Goal: Information Seeking & Learning: Learn about a topic

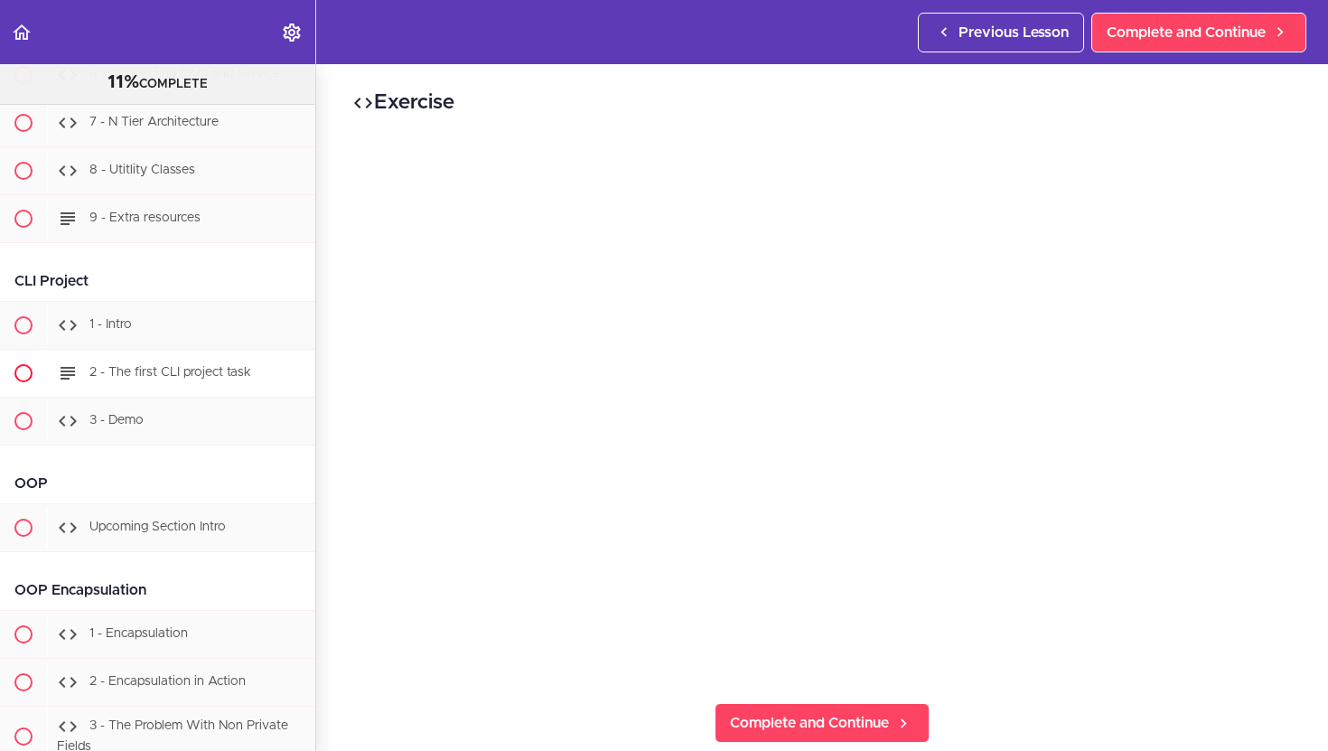
scroll to position [10187, 0]
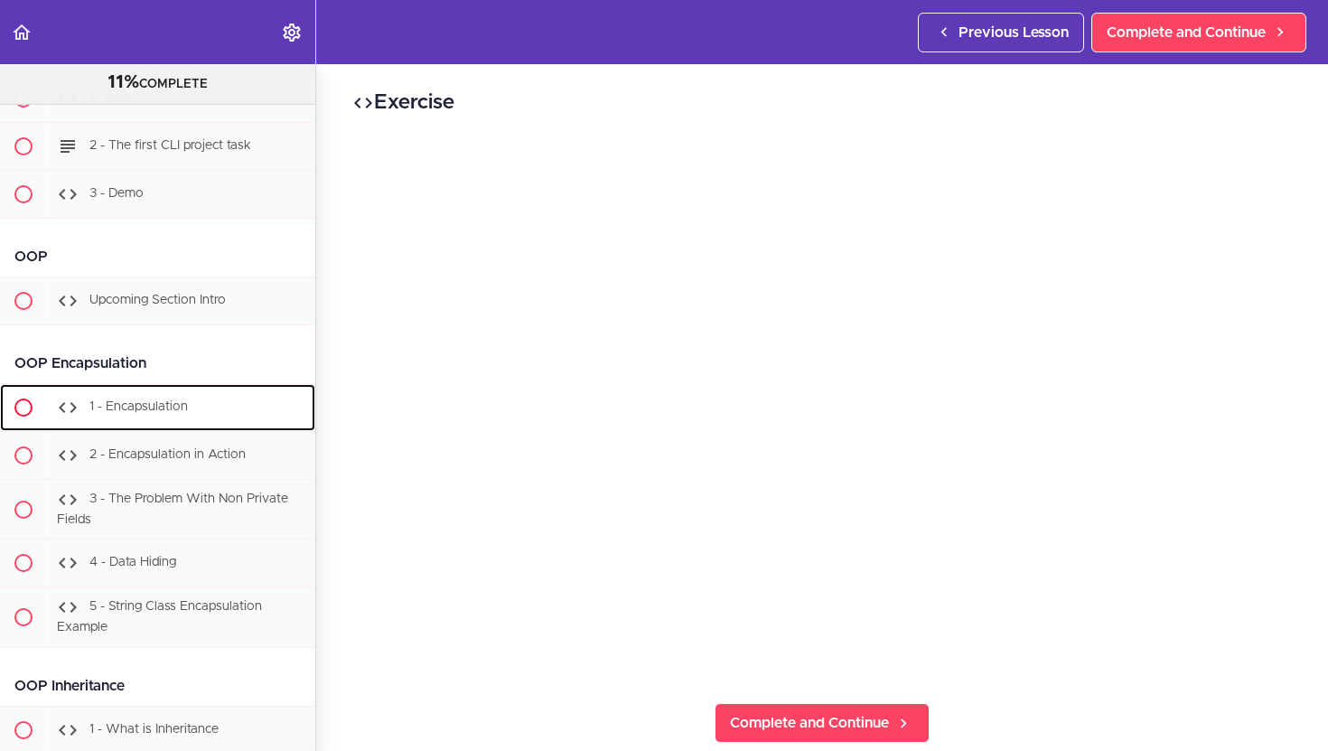
click at [125, 400] on span "1 - Encapsulation" at bounding box center [138, 406] width 98 height 13
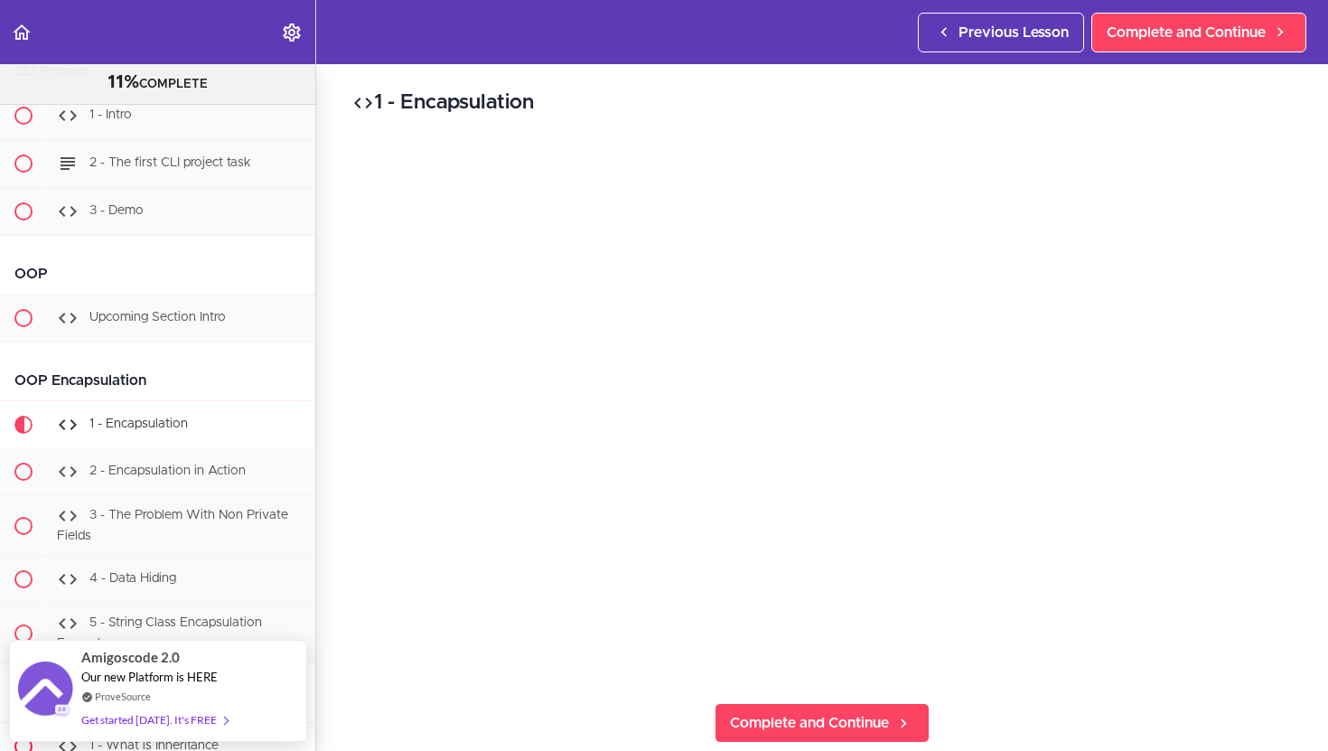
scroll to position [10173, 0]
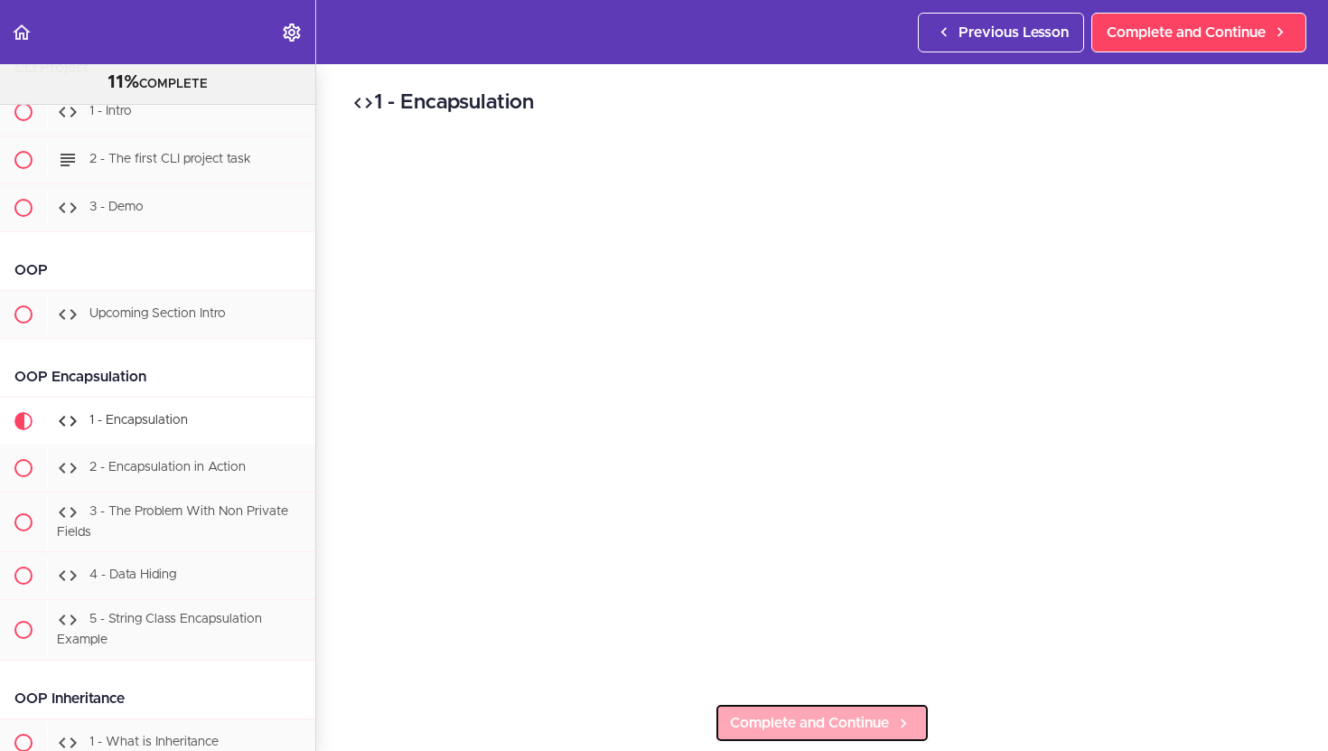
click at [887, 730] on span "Complete and Continue" at bounding box center [809, 723] width 159 height 22
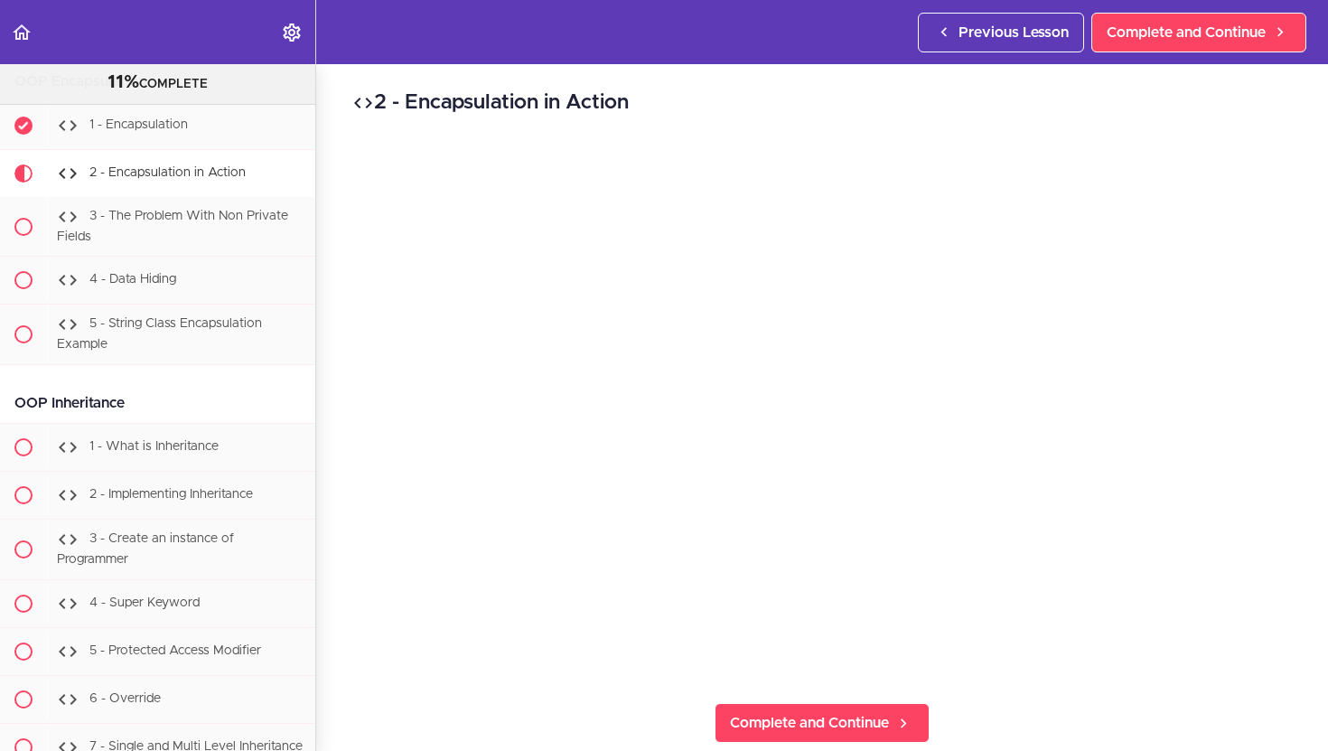
scroll to position [10472, 0]
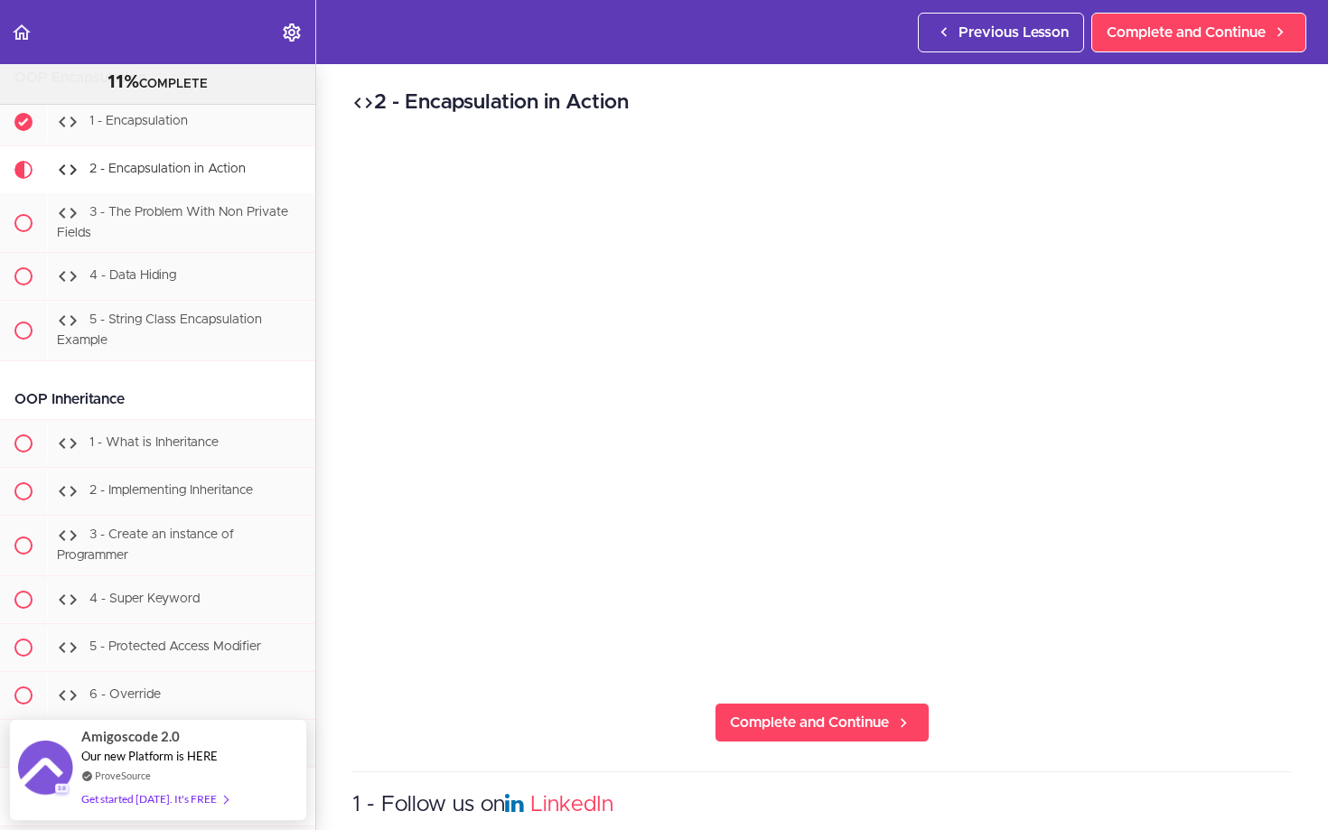
click at [1110, 750] on iframe at bounding box center [664, 415] width 1328 height 830
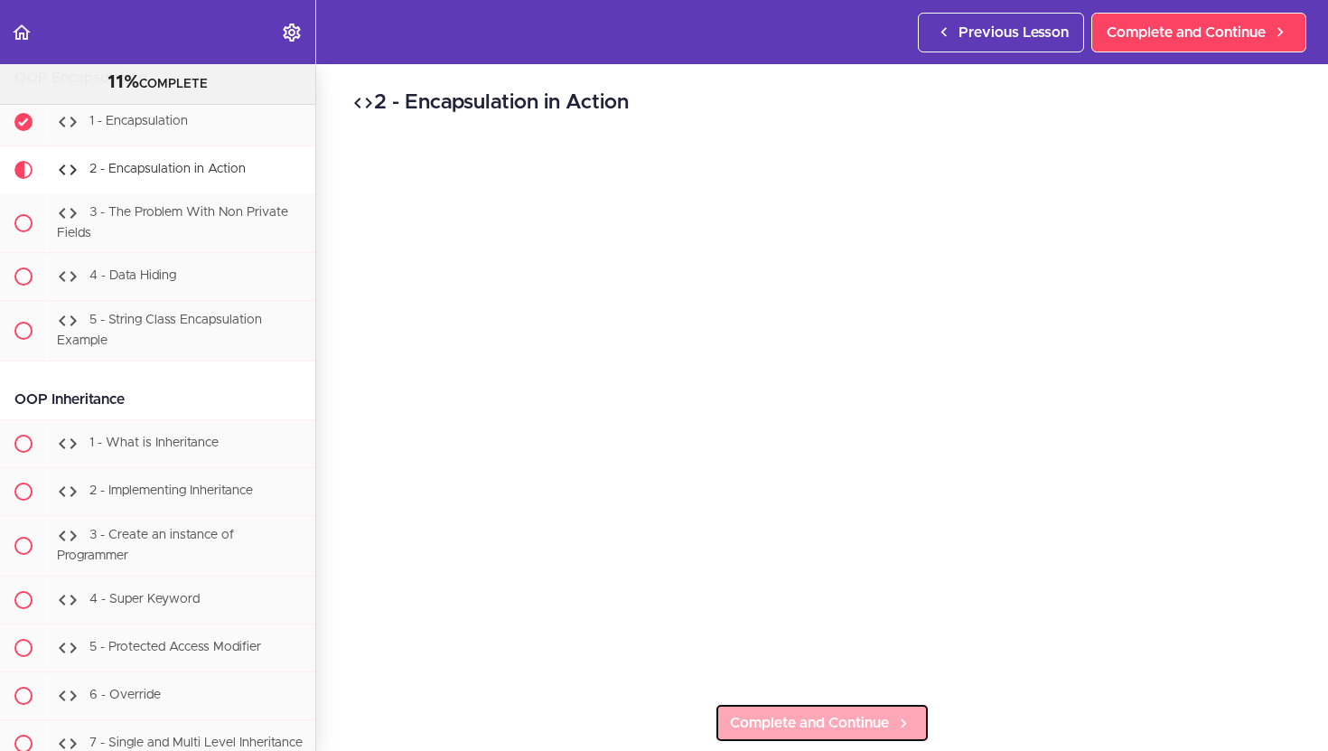
click at [857, 717] on span "Complete and Continue" at bounding box center [809, 723] width 159 height 22
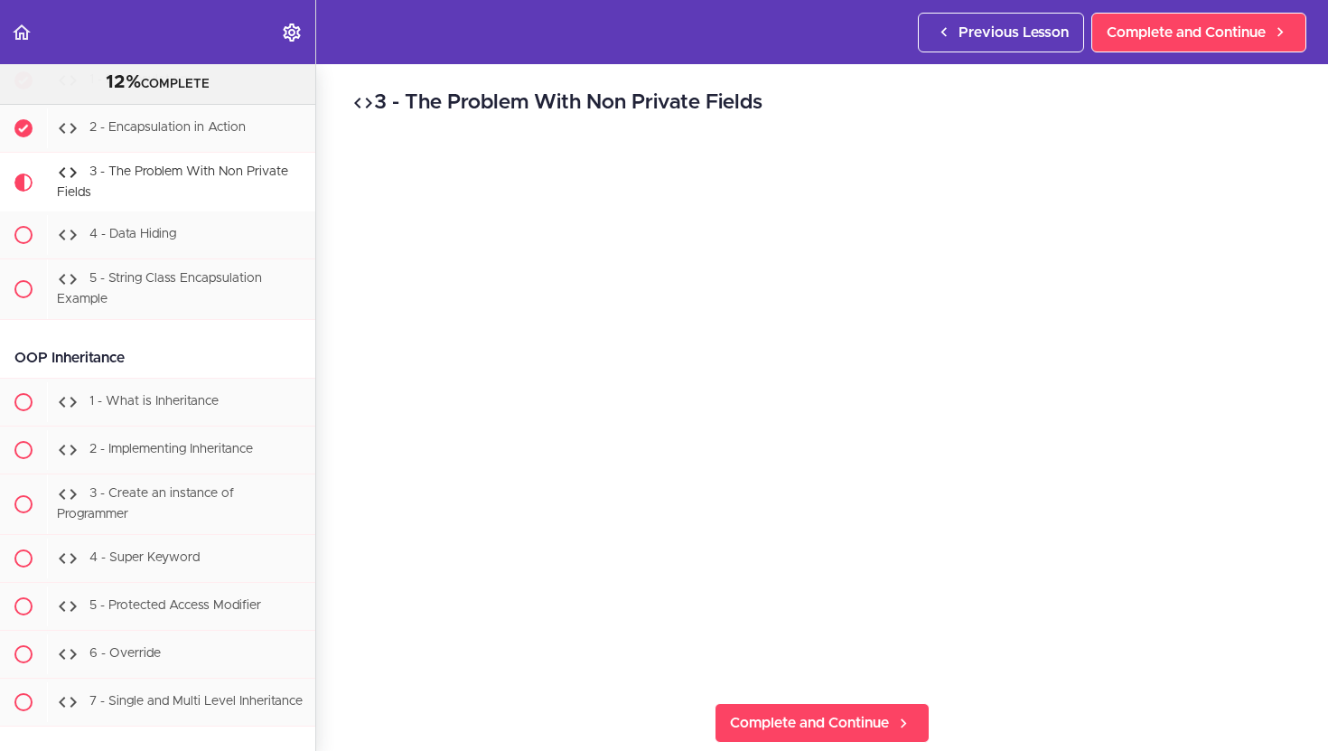
scroll to position [10520, 0]
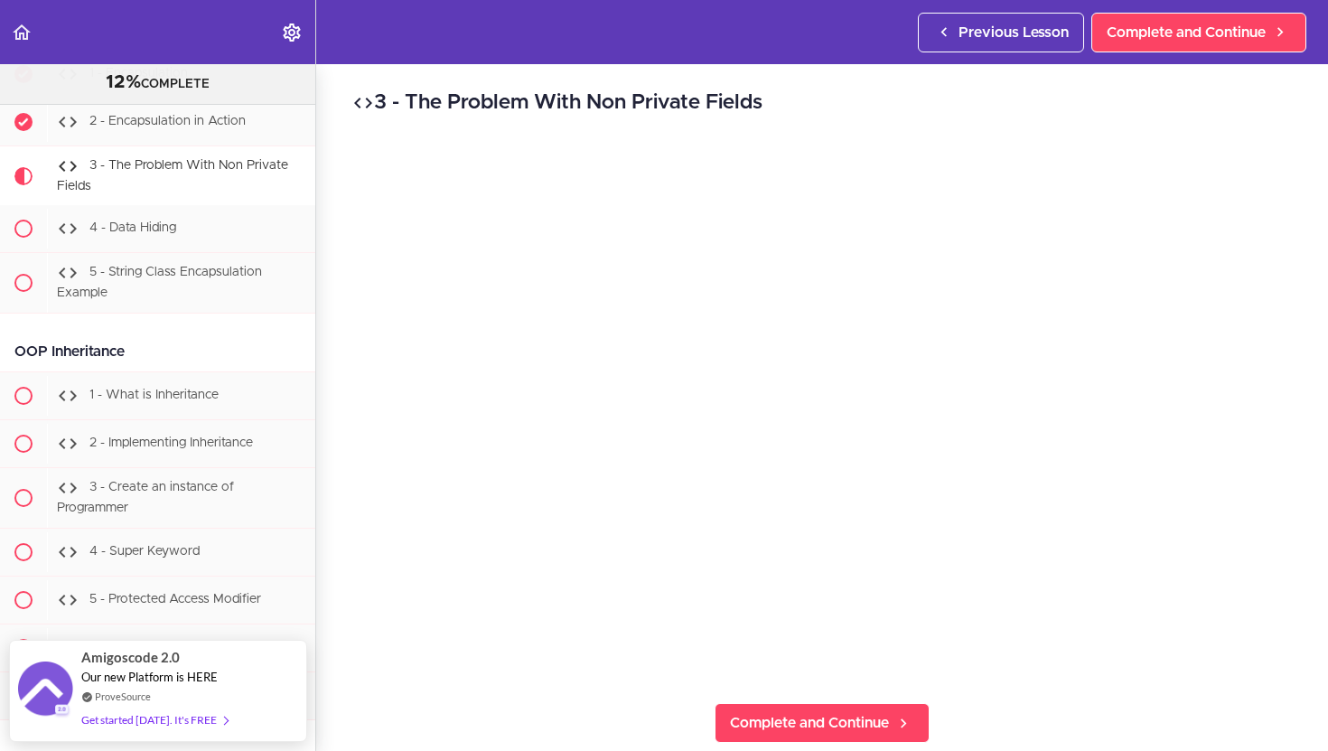
click at [1130, 685] on div "3 - The Problem With Non Private Fields Complete and Continue 1 - Follow us on …" at bounding box center [822, 407] width 1012 height 687
click at [542, 750] on div "3 - The Problem With Non Private Fields Complete and Continue 1 - Follow us on …" at bounding box center [822, 407] width 1012 height 687
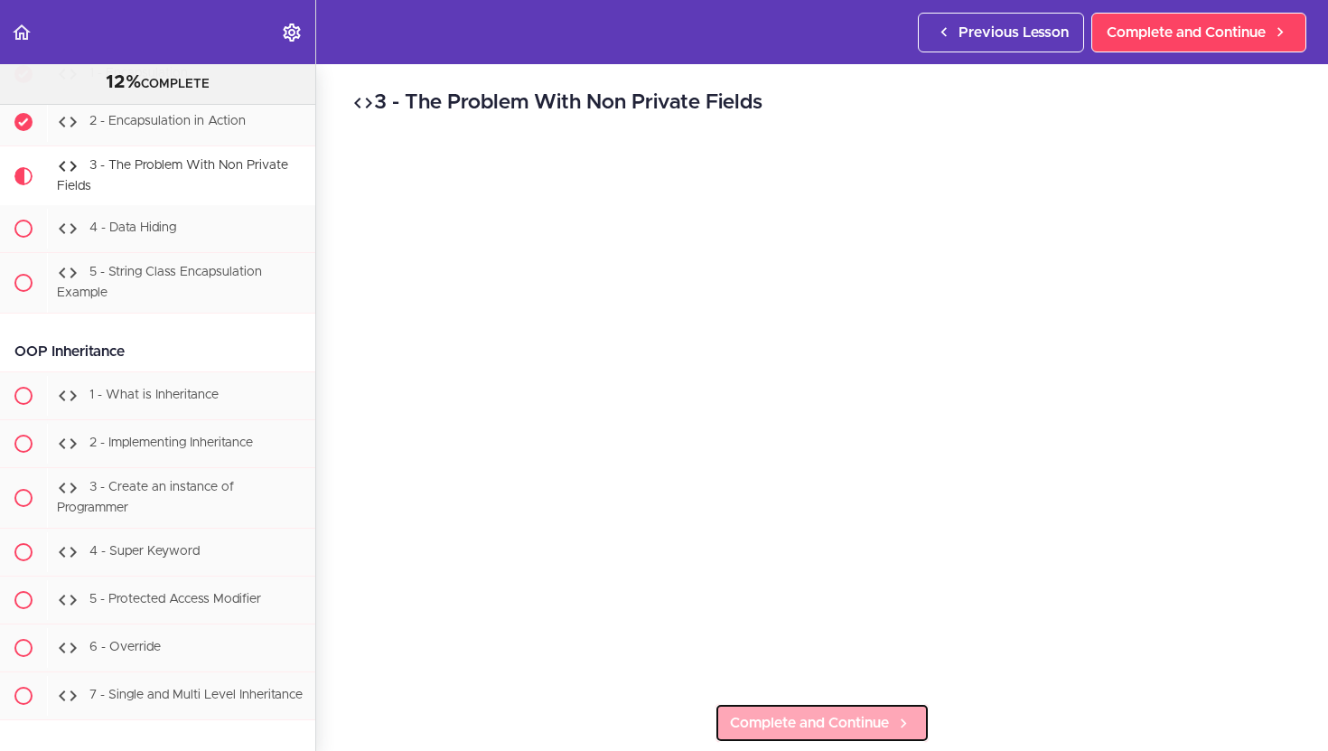
click at [807, 732] on span "Complete and Continue" at bounding box center [809, 723] width 159 height 22
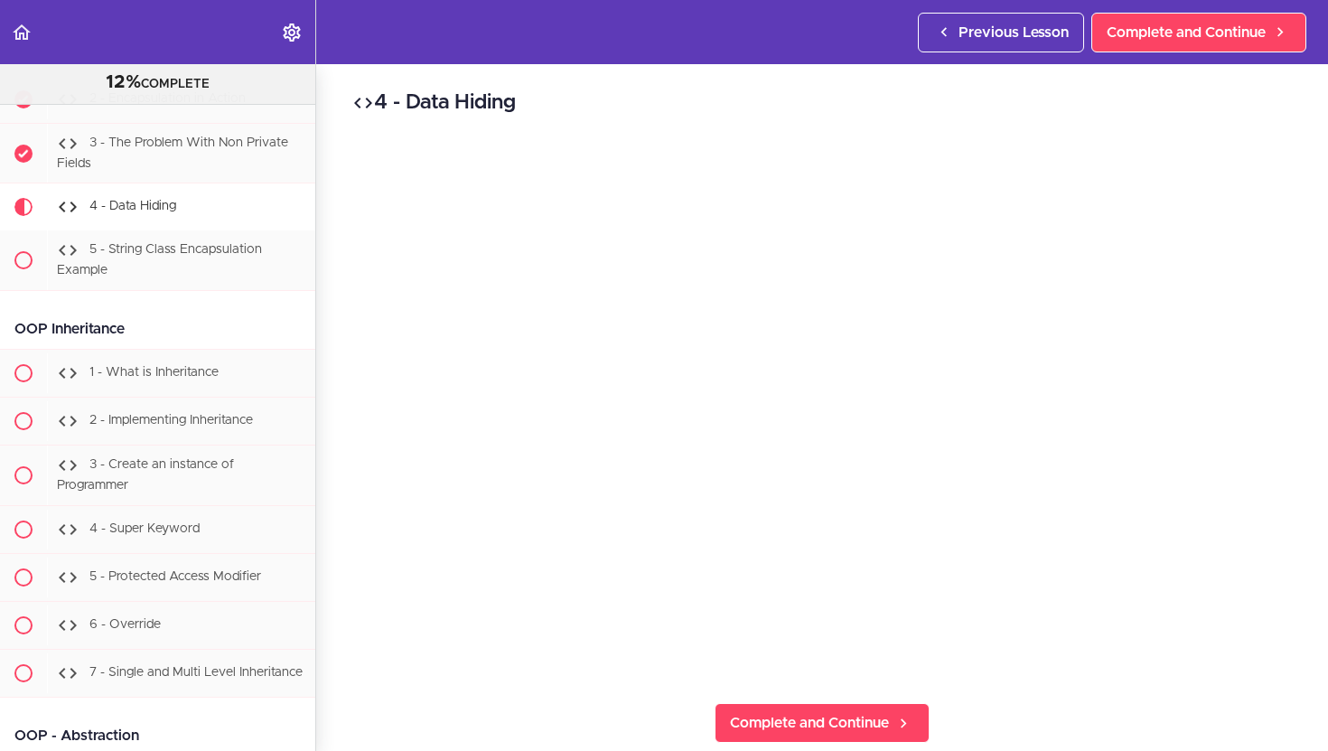
scroll to position [10581, 0]
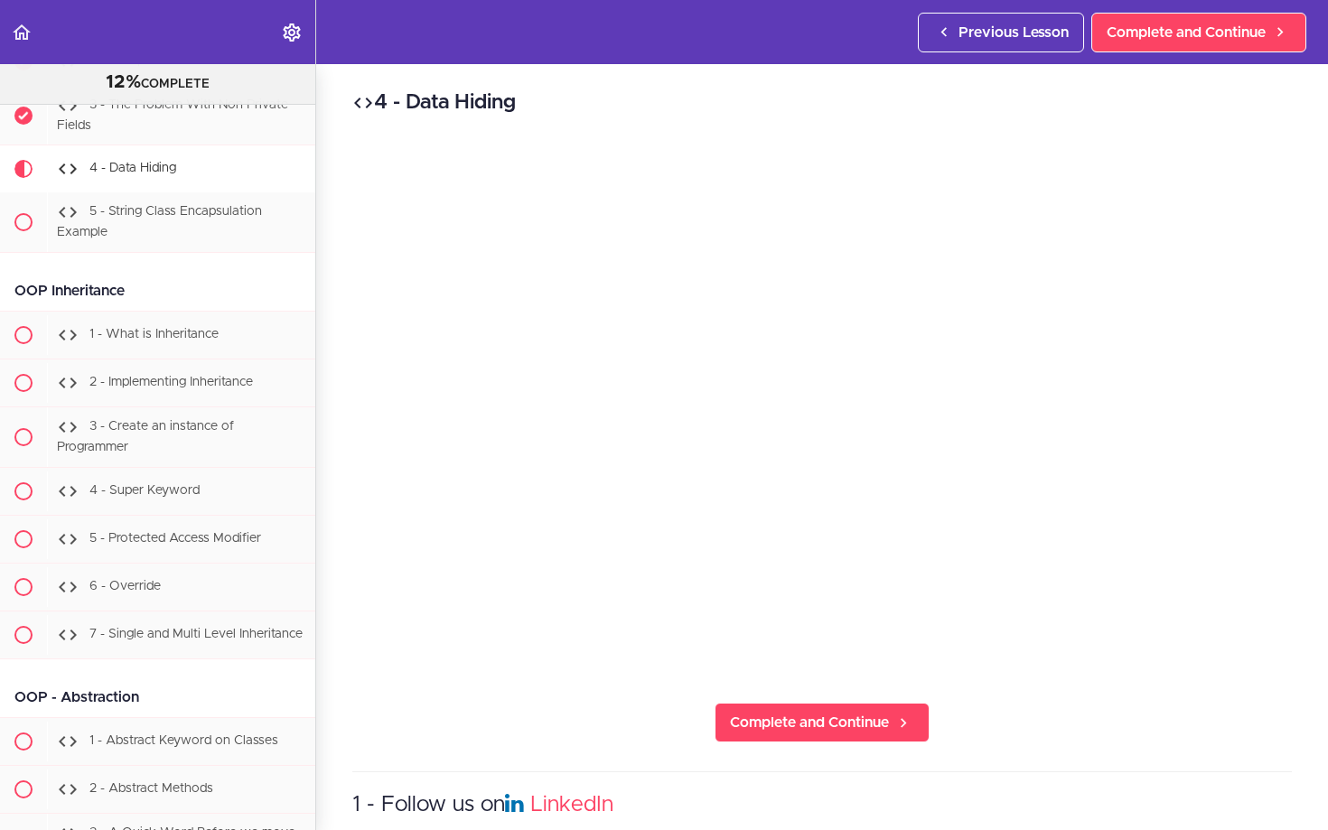
click at [1091, 750] on iframe at bounding box center [664, 415] width 1328 height 830
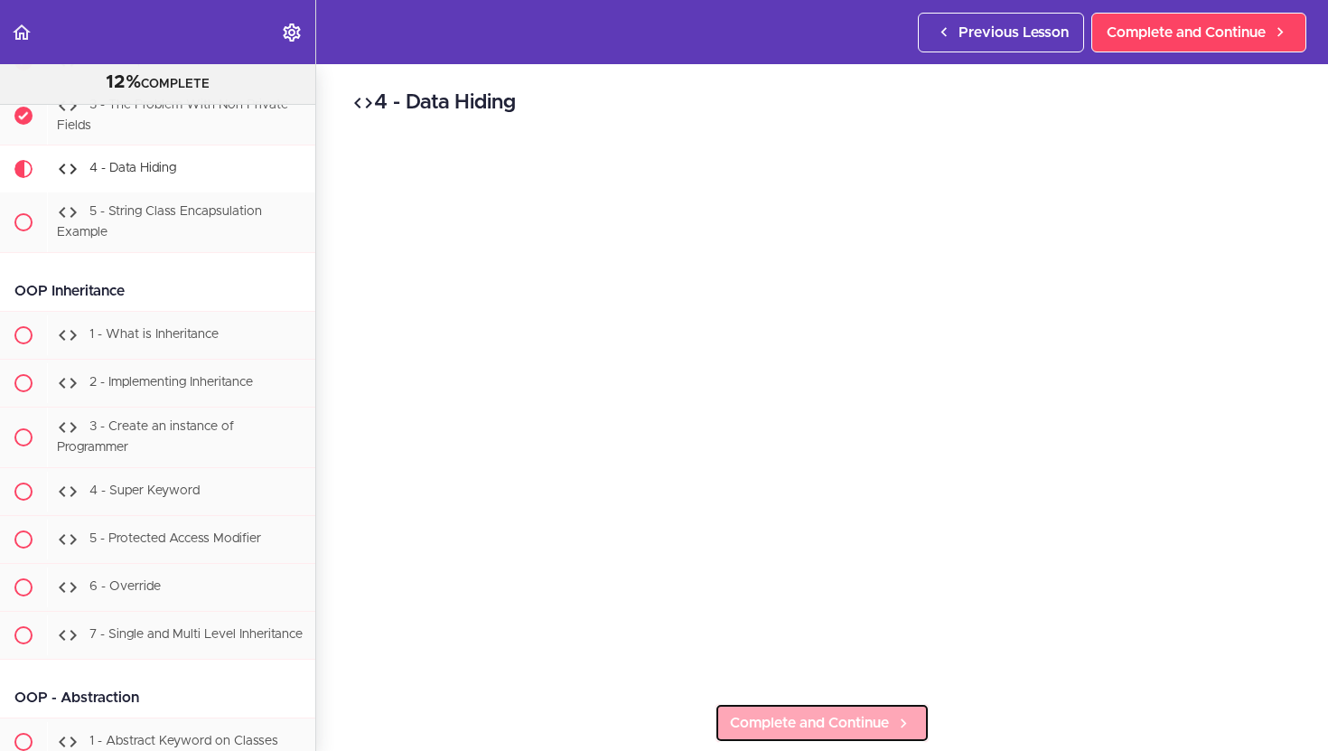
click at [868, 715] on span "Complete and Continue" at bounding box center [809, 723] width 159 height 22
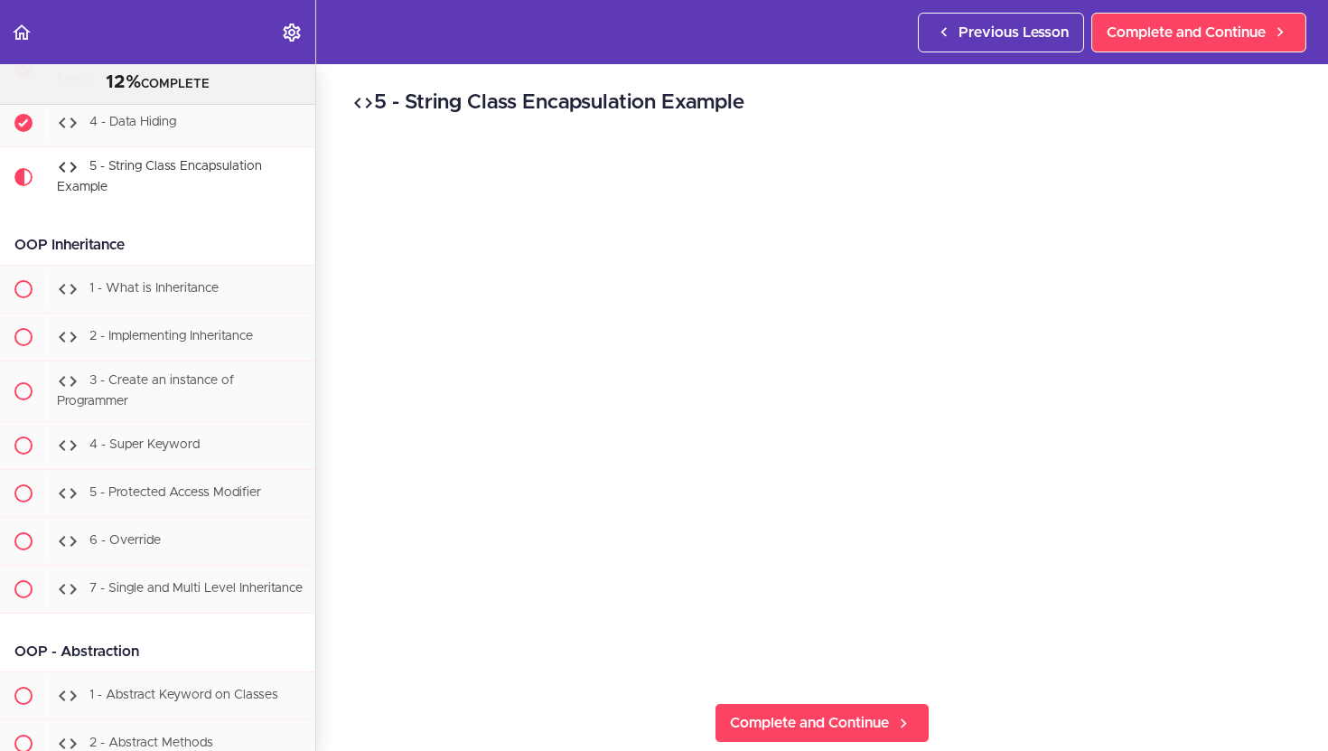
scroll to position [10629, 0]
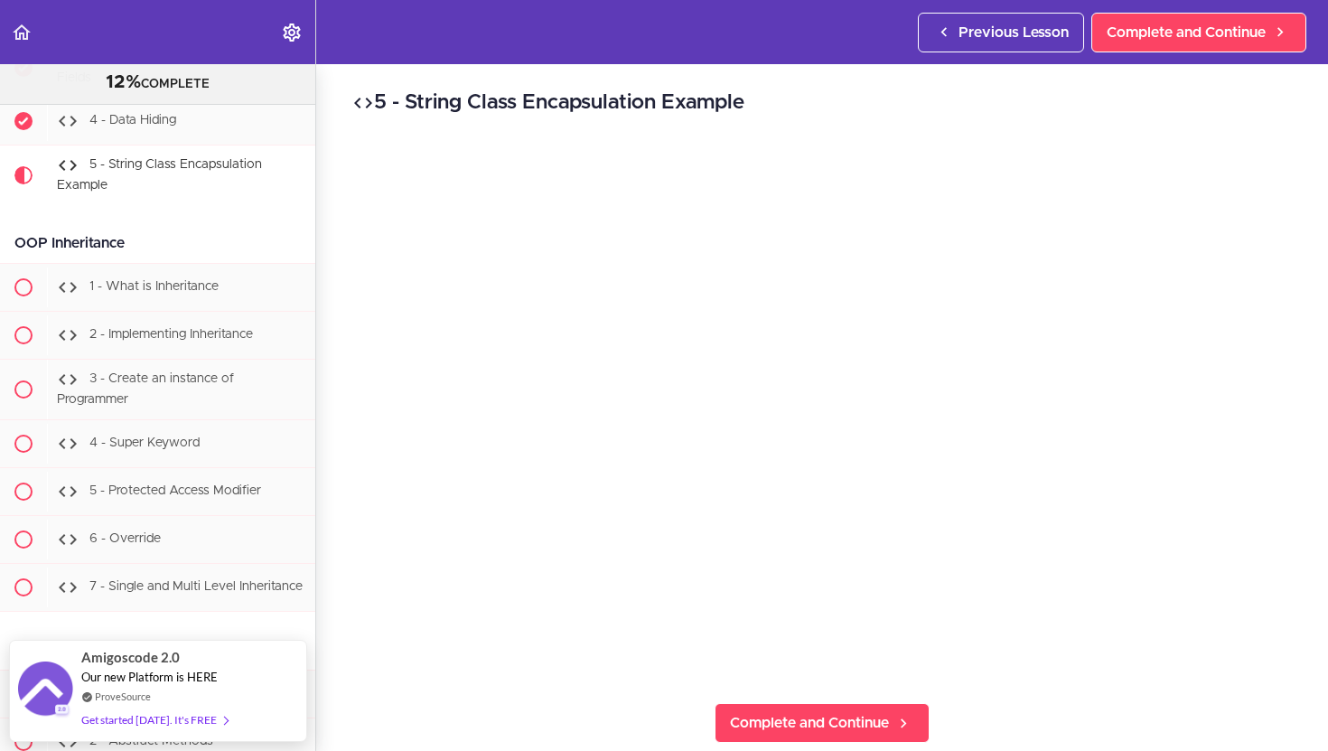
click at [983, 750] on div "5 - String Class Encapsulation Example Complete and Continue 1 - Follow us on L…" at bounding box center [822, 407] width 1012 height 687
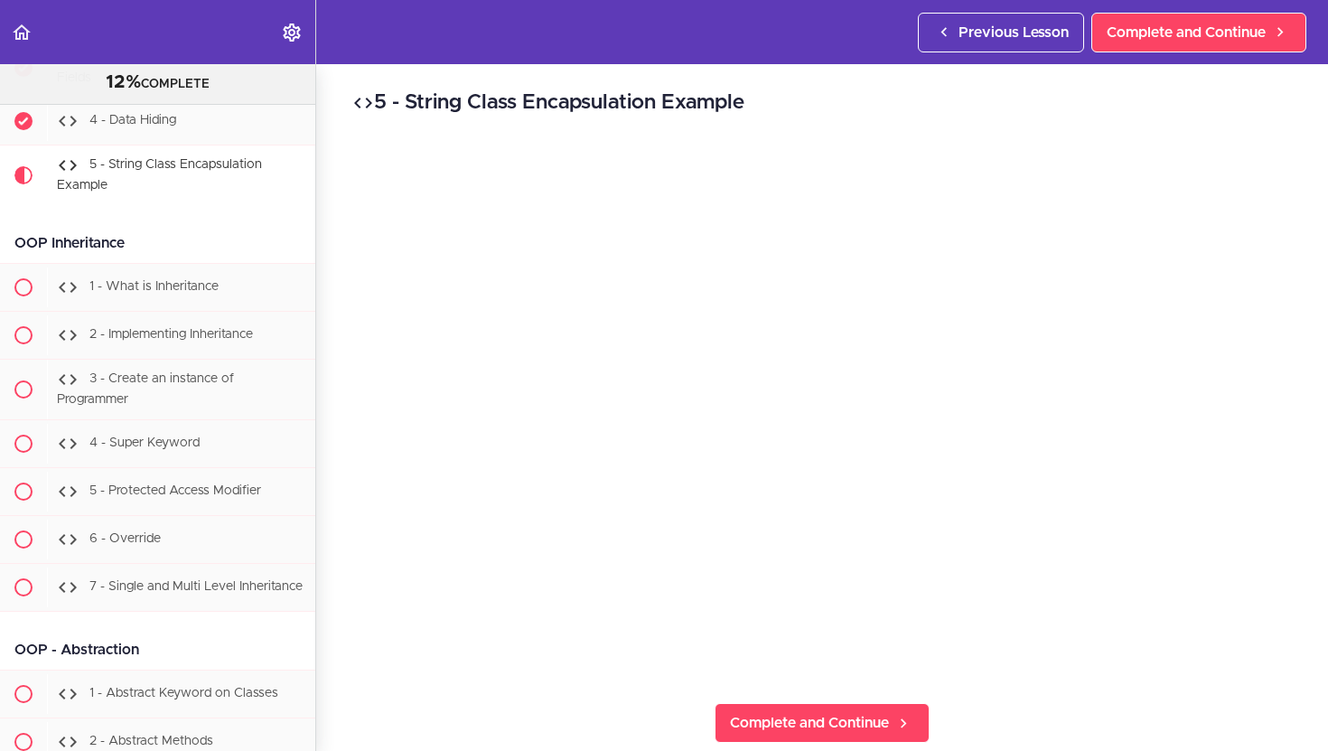
click at [1113, 750] on div "5 - String Class Encapsulation Example Complete and Continue 1 - Follow us on L…" at bounding box center [822, 407] width 1012 height 687
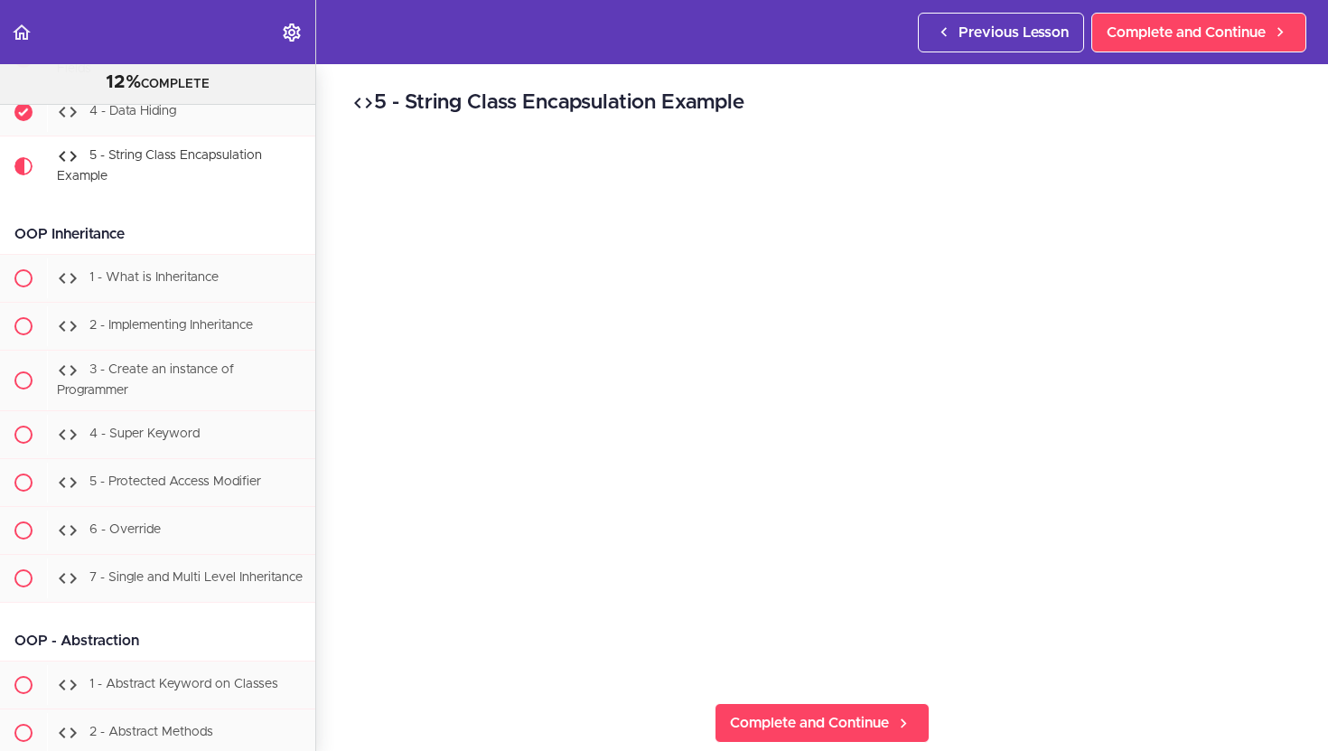
scroll to position [1, 0]
click at [856, 713] on span "Complete and Continue" at bounding box center [809, 722] width 159 height 22
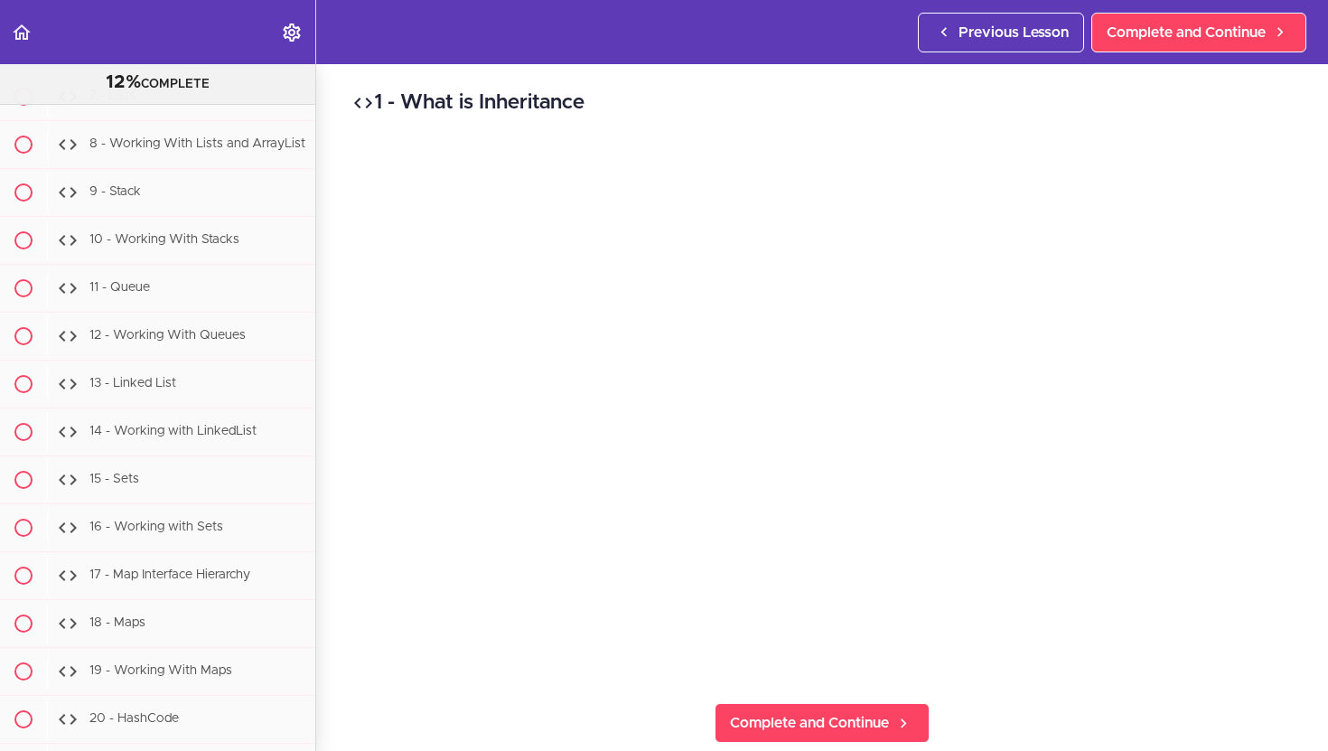
scroll to position [13214, 0]
